Goal: Information Seeking & Learning: Learn about a topic

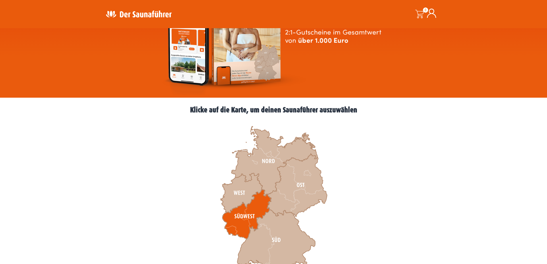
click at [251, 212] on icon at bounding box center [246, 213] width 49 height 49
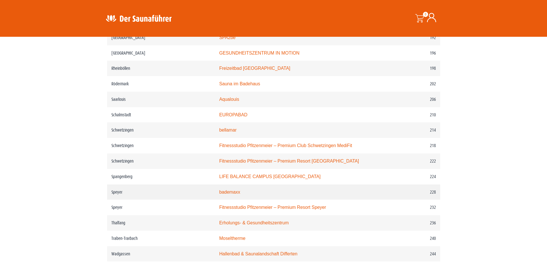
scroll to position [1005, 0]
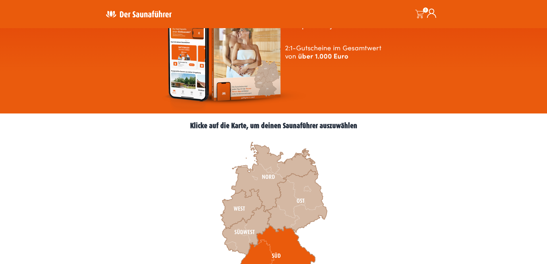
click at [278, 247] on icon at bounding box center [276, 255] width 78 height 61
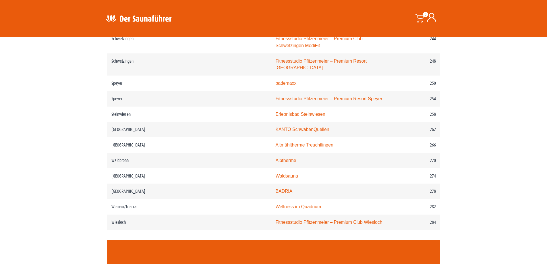
scroll to position [1263, 0]
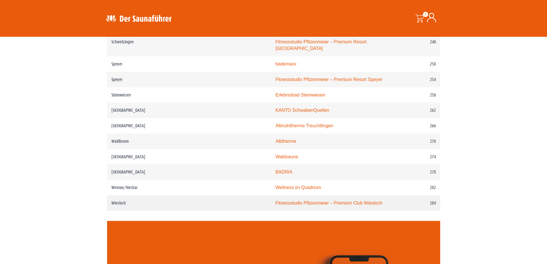
click at [288, 200] on link "Fitnessstudio Pfitzenmeier – Premium Club Wiesloch" at bounding box center [328, 202] width 107 height 5
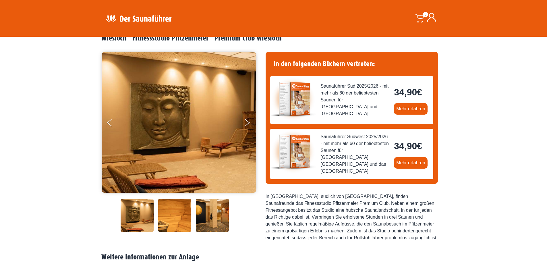
scroll to position [29, 0]
